Goal: Find contact information

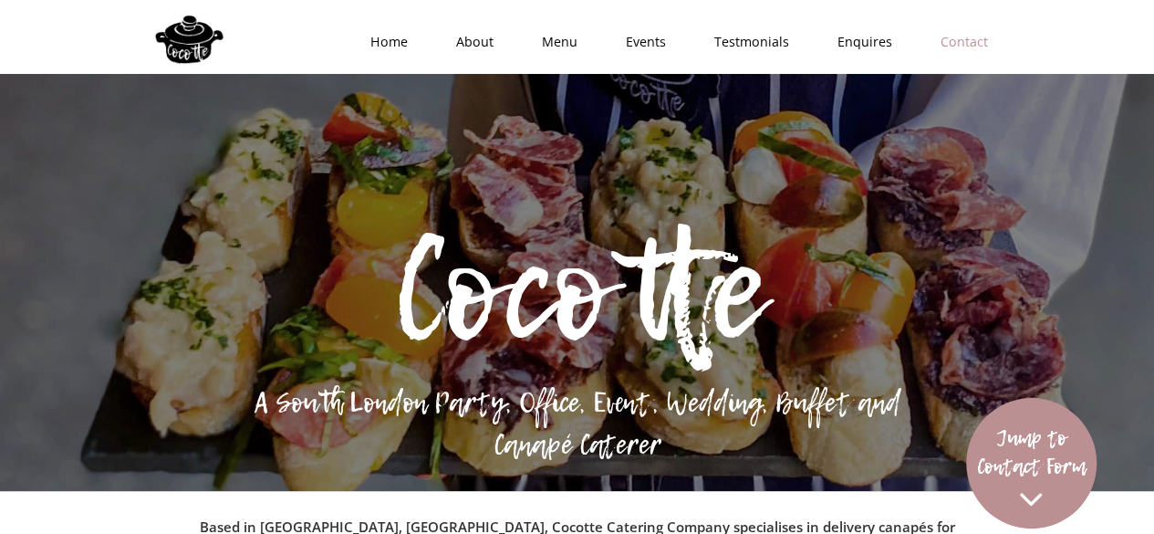
click at [951, 45] on link "Contact" at bounding box center [958, 42] width 96 height 55
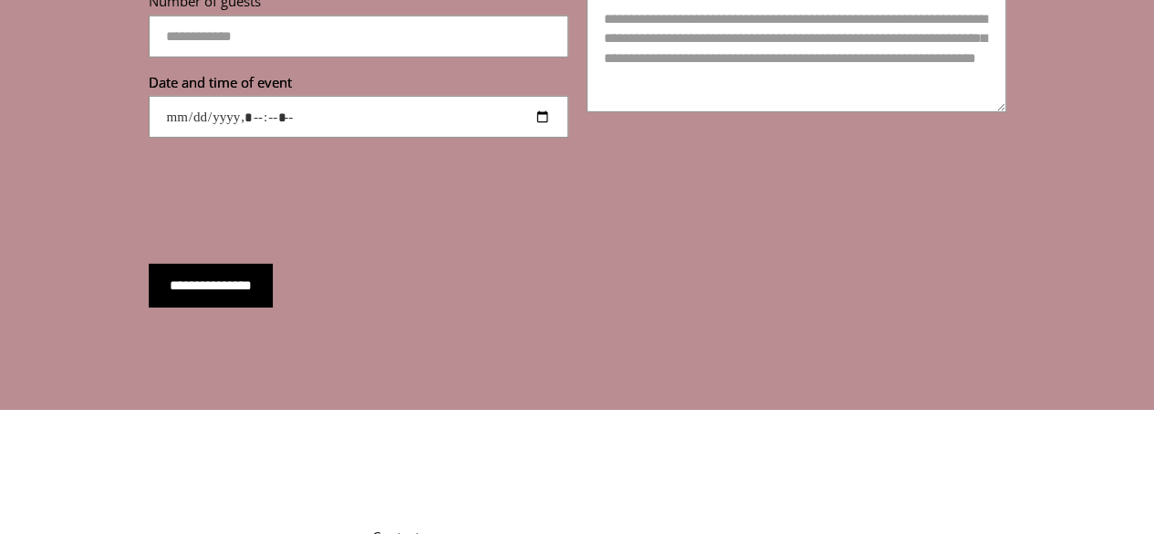
scroll to position [6528, 0]
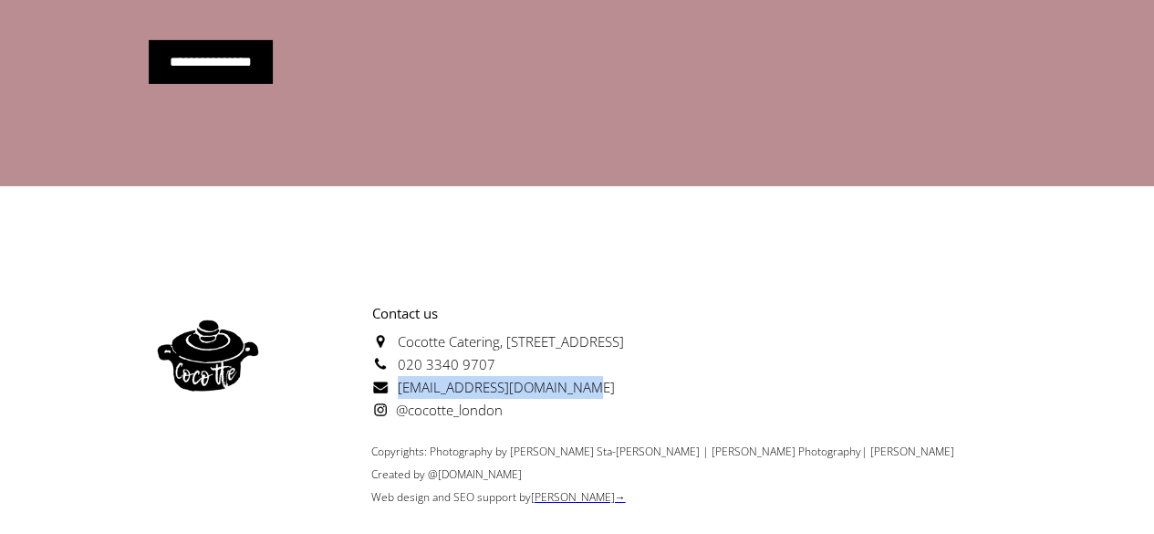
drag, startPoint x: 577, startPoint y: 335, endPoint x: 398, endPoint y: 339, distance: 178.9
click at [398, 339] on p "Contact us [GEOGRAPHIC_DATA][STREET_ADDRESS] 020 3340 9707 [EMAIL_ADDRESS][DOMA…" at bounding box center [445, 362] width 357 height 120
copy span "[EMAIL_ADDRESS][DOMAIN_NAME]"
click at [492, 400] on span "@cocotte_london" at bounding box center [437, 409] width 130 height 18
drag, startPoint x: 511, startPoint y: 311, endPoint x: 399, endPoint y: 315, distance: 112.3
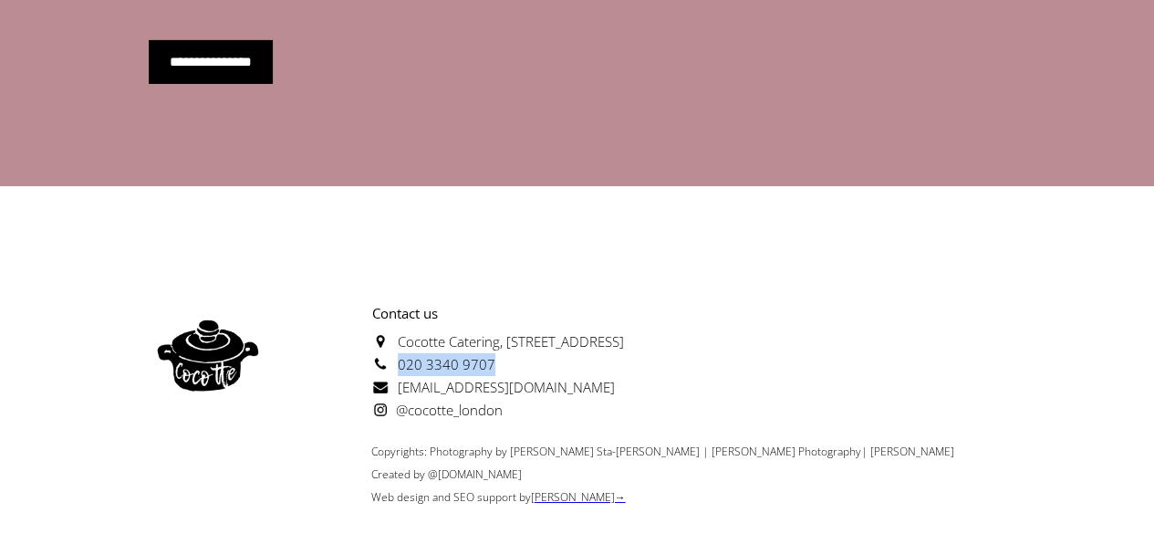
click at [399, 315] on p "Contact us [GEOGRAPHIC_DATA][STREET_ADDRESS] 020 3340 9707 [EMAIL_ADDRESS][DOMA…" at bounding box center [445, 362] width 357 height 120
copy span "020 3340 9707"
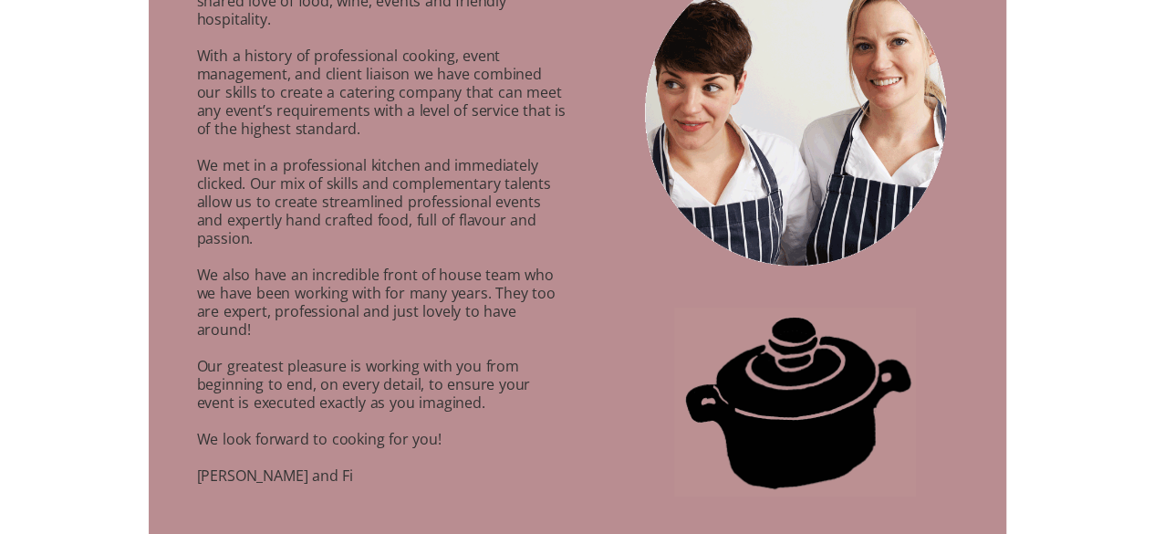
scroll to position [981, 0]
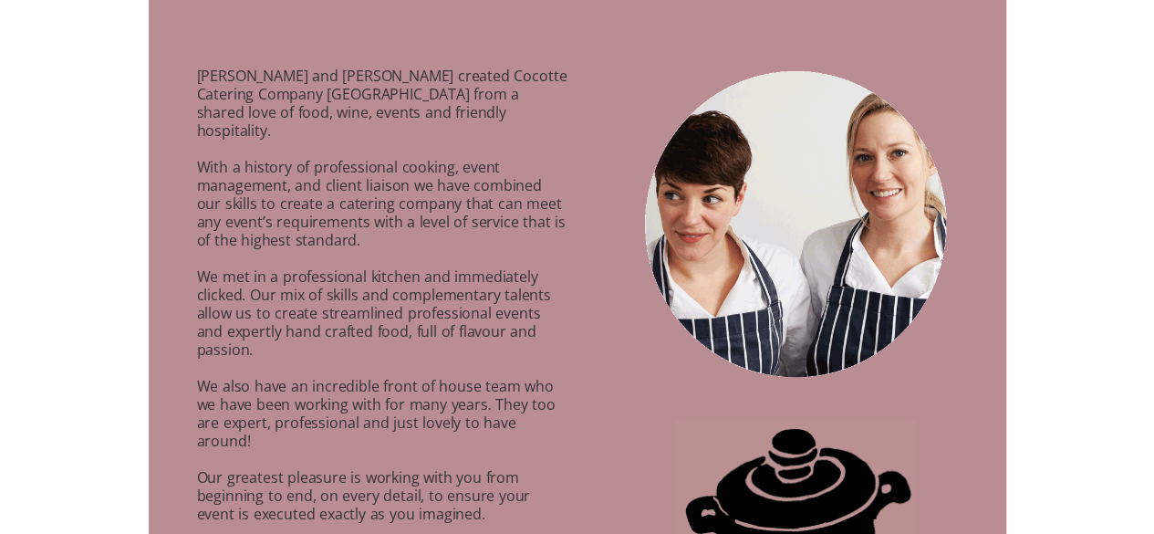
click at [203, 72] on p "Anna Caldicott and Fiona Cochrane created Cocotte Catering Company London from …" at bounding box center [359, 346] width 421 height 601
copy p "Anna"
click at [276, 70] on p "Anna Caldicott and Fiona Cochrane created Cocotte Catering Company London from …" at bounding box center [359, 346] width 421 height 601
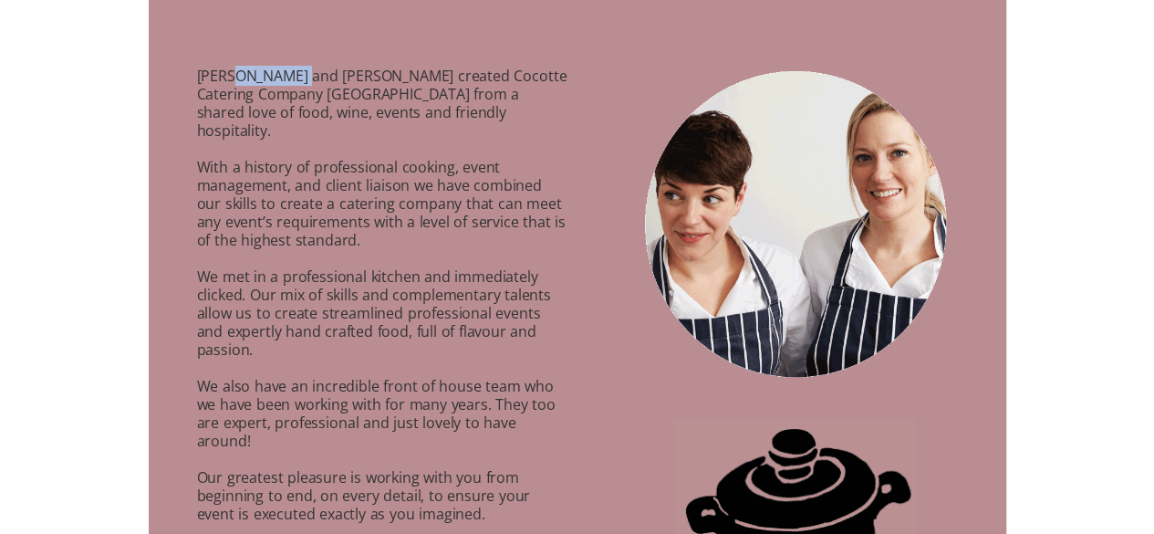
copy p "Caldicott"
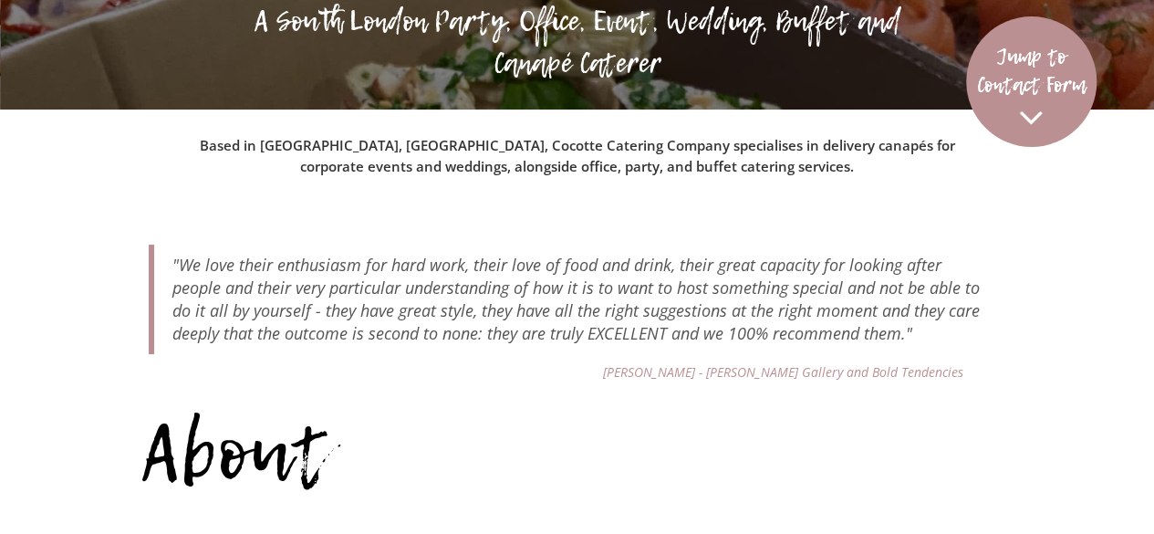
scroll to position [398, 0]
